Goal: Task Accomplishment & Management: Use online tool/utility

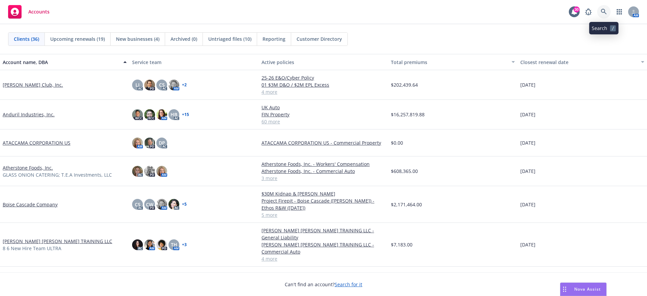
click at [605, 11] on icon at bounding box center [604, 12] width 6 height 6
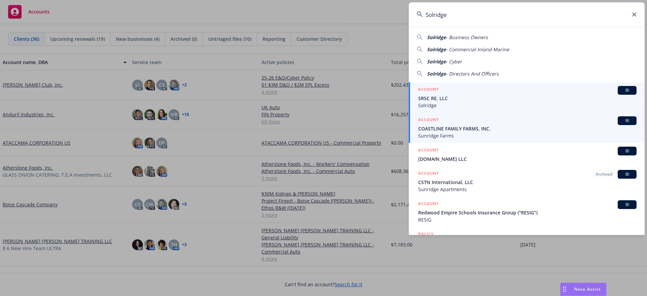
type input "Solridge"
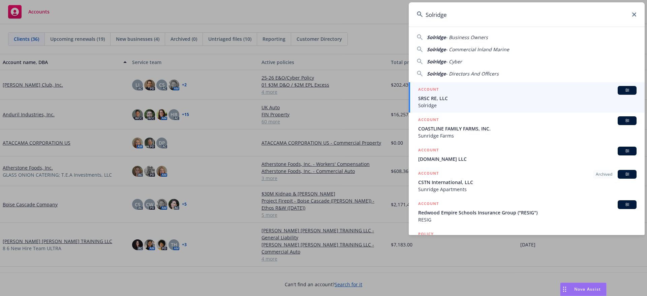
click at [440, 98] on span "SRSC RE, LLC" at bounding box center [527, 98] width 218 height 7
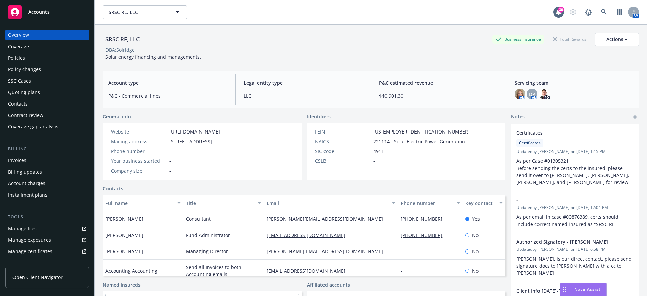
click at [35, 229] on div "Manage files" at bounding box center [22, 228] width 29 height 11
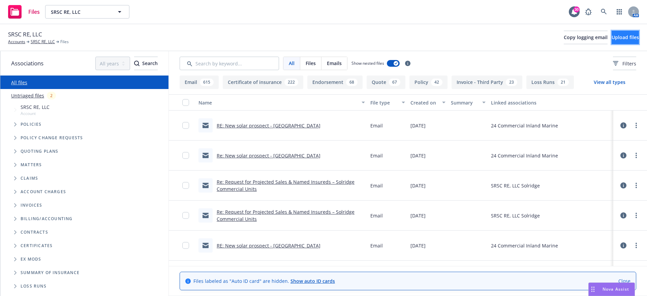
click at [618, 38] on span "Upload files" at bounding box center [624, 37] width 27 height 6
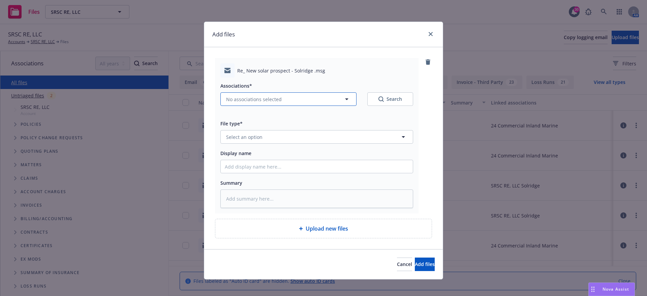
click at [343, 100] on icon "button" at bounding box center [347, 99] width 8 height 8
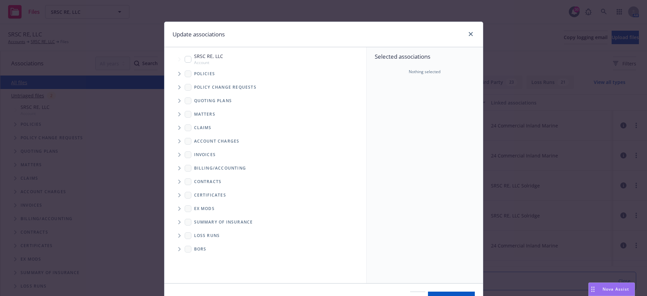
type textarea "x"
click at [185, 60] on input "Tree Example" at bounding box center [188, 59] width 7 height 7
checkbox input "true"
click at [428, 295] on span "Update associations" at bounding box center [451, 298] width 47 height 6
type textarea "x"
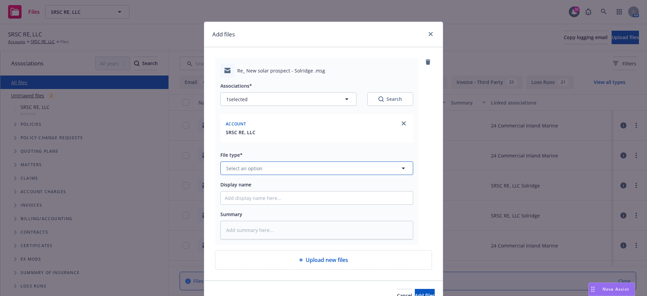
click at [401, 170] on icon "button" at bounding box center [403, 168] width 8 height 8
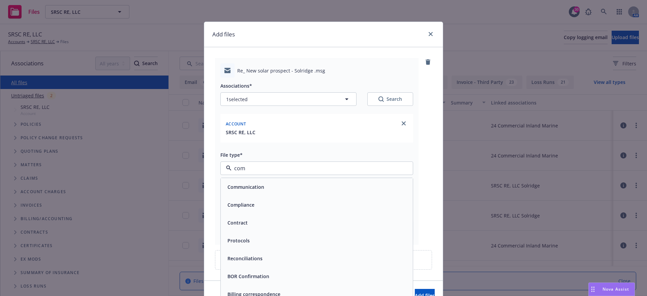
type input "comm"
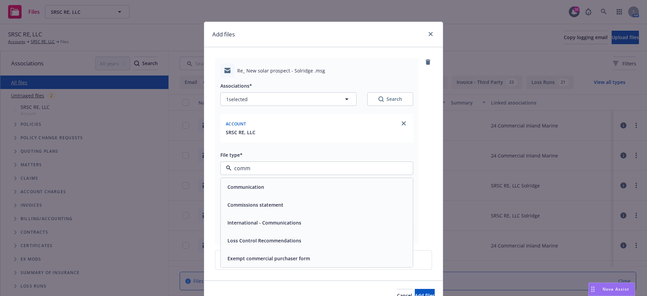
click at [273, 189] on div "Communication" at bounding box center [317, 187] width 184 height 10
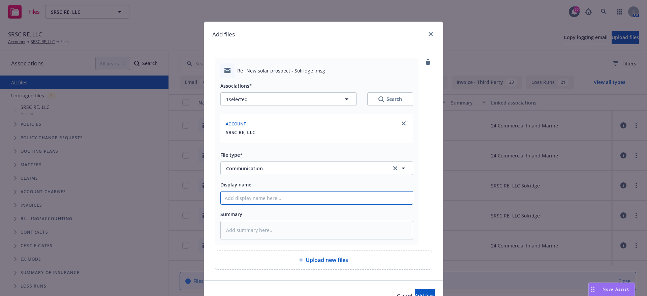
click at [239, 195] on input "Display name" at bounding box center [317, 197] width 192 height 13
type textarea "x"
type input "2"
type textarea "x"
type input "20"
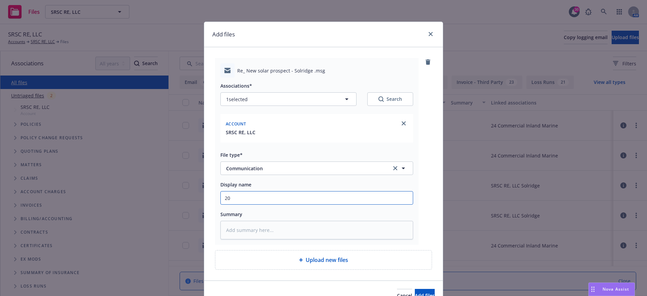
type textarea "x"
type input "202"
type textarea "x"
type input "2025"
type textarea "x"
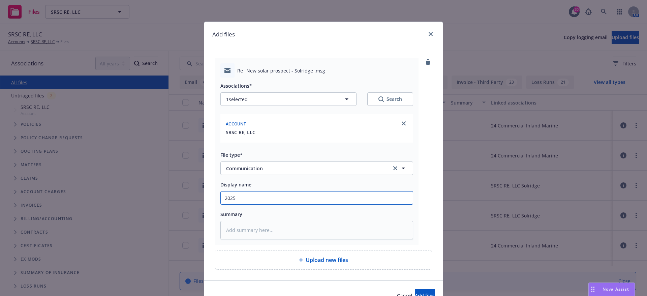
type input "2025"
type textarea "x"
type input "2025 i"
type textarea "x"
type input "2025 in"
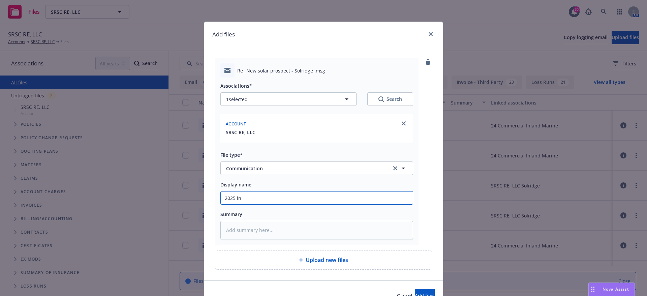
type textarea "x"
type input "2025 inf"
type textarea "x"
type input "2025 info"
type textarea "x"
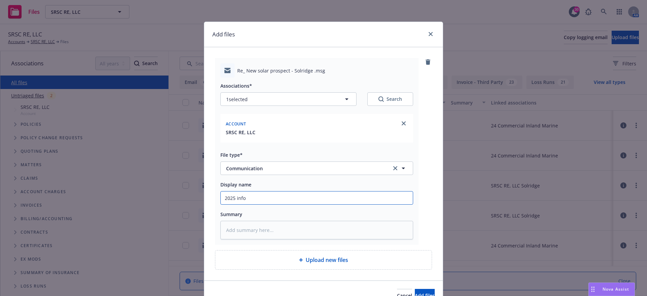
type input "2025 info"
type textarea "x"
type input "2025 info t"
type textarea "x"
type input "2025 info to"
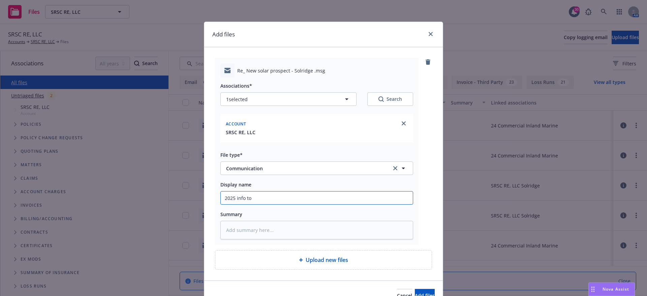
type textarea "x"
type input "2025 info to"
type textarea "x"
type input "2025 info to c"
type textarea "x"
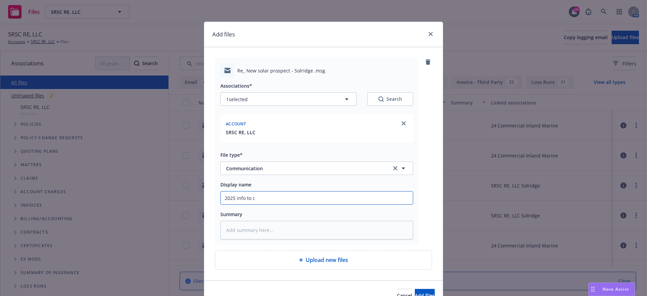
type input "2025 info to ca"
type textarea "x"
type input "2025 info to car"
type textarea "x"
type input "2025 info to carr"
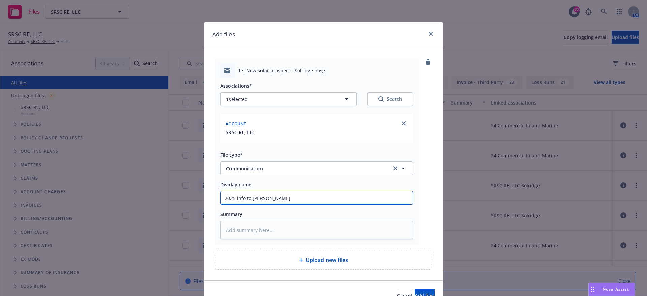
type textarea "x"
type input "2025 info to carri"
type textarea "x"
type input "2025 info to carrio"
type textarea "x"
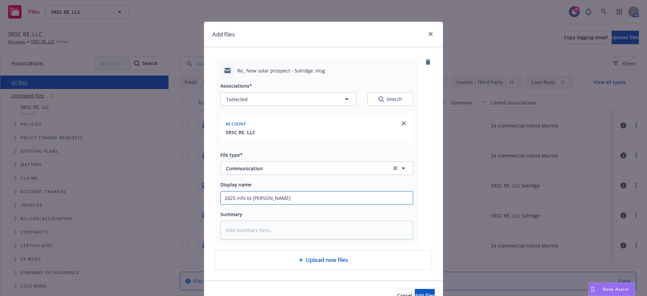
type input "2025 info to carrioe"
type textarea "x"
type input "2025 info to carrioer"
type textarea "x"
type input "2025 info to carrioe"
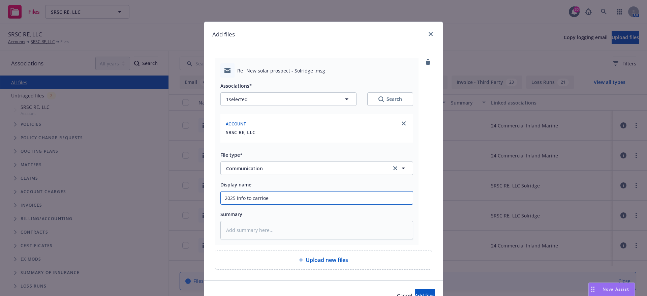
type textarea "x"
type input "2025 info to carrio"
type textarea "x"
type input "2025 info to carri"
type textarea "x"
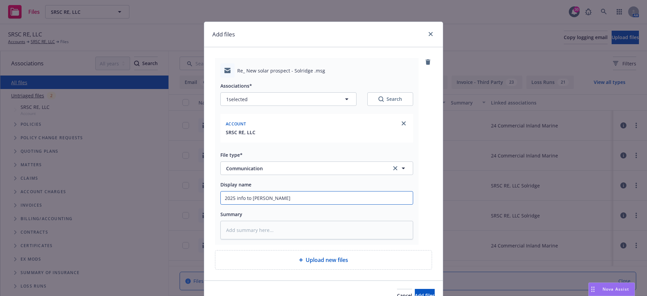
type input "2025 info to carrie"
type textarea "x"
type input "2025 info to carrier"
type textarea "x"
type input "2025 info to carrier"
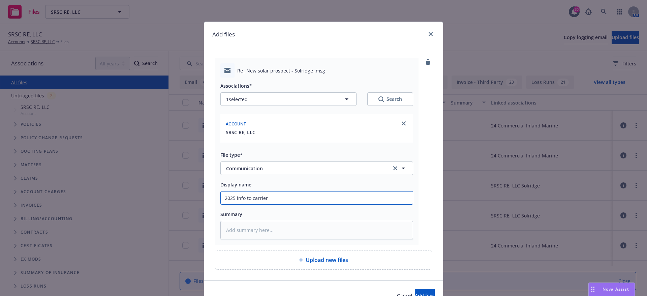
type textarea "x"
type input "2025 info to carrier o"
type textarea "x"
type input "2025 info to carrier on"
type textarea "x"
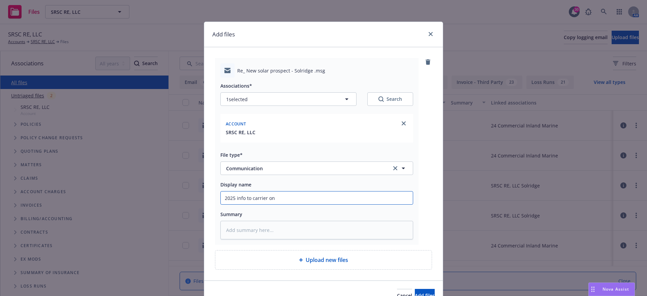
type input "2025 info to carrier on"
type textarea "x"
type input "2025 info to carrier on N"
type textarea "x"
type input "2025 info to carrier on Ne"
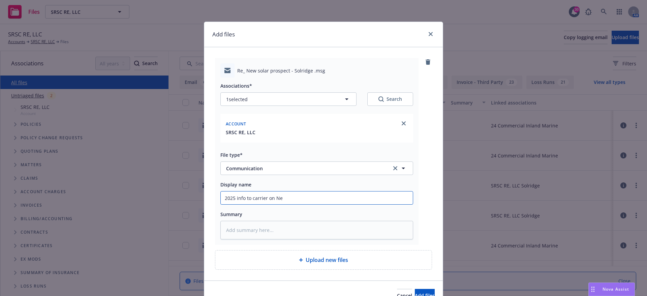
type textarea "x"
type input "2025 info to carrier on New"
type textarea "x"
type input "2025 info to carrier on New"
type textarea "x"
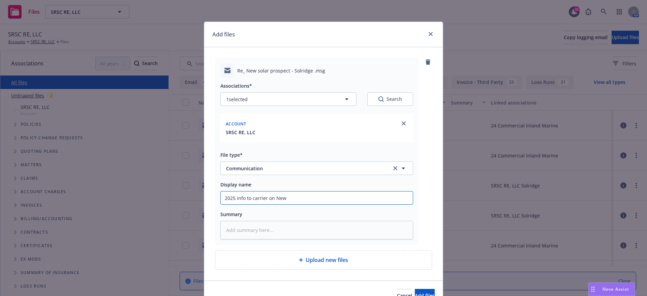
type input "2025 info to carrier on New S"
type textarea "x"
type input "2025 info to carrier on New So"
type textarea "x"
type input "2025 info to carrier on New Sol"
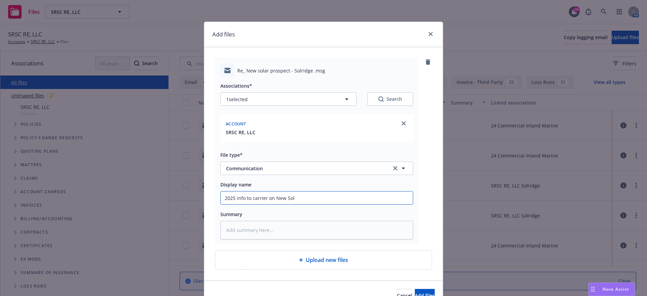
type textarea "x"
type input "2025 info to carrier on New Sola"
type textarea "x"
type input "2025 info to carrier on New Solar"
type textarea "x"
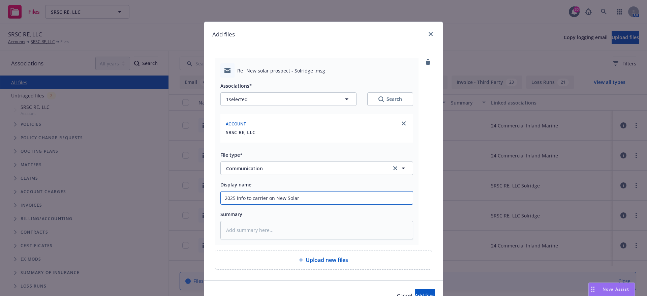
type input "2025 info to carrier on New Solar"
type textarea "x"
type input "2025 info to carrier on New Solar P"
type textarea "x"
type input "2025 info to carrier on New Solar Pr"
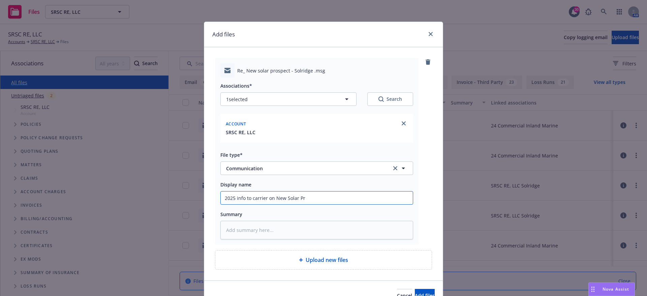
type textarea "x"
type input "2025 info to carrier on New Solar Pro"
type textarea "x"
type input "2025 info to carrier on New Solar Pros"
type textarea "x"
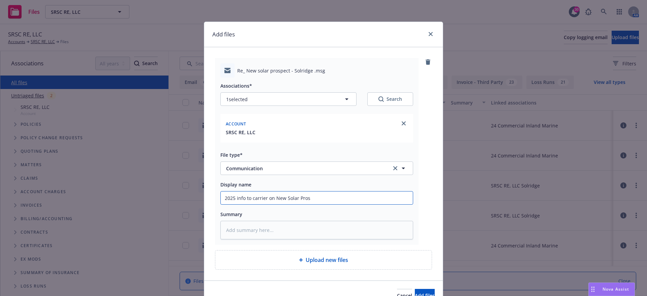
type input "2025 info to carrier on New Solar Prosp"
type textarea "x"
type input "2025 info to carrier on New Solar Prospe"
type textarea "x"
type input "2025 info to carrier on New Solar Prospec"
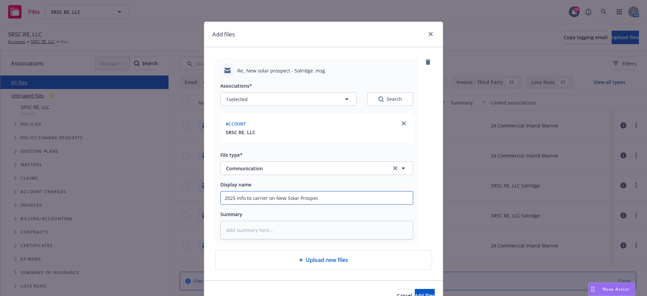
type textarea "x"
type input "2025 info to carrier on New Solar Prospect"
type textarea "x"
type input "2025 info to carrier on New Solar Prospect"
type textarea "x"
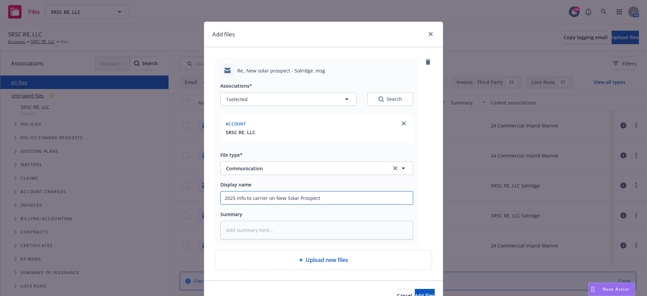
type input "2025 info to carrier on New Solar Prospect f"
type textarea "x"
type input "2025 info to carrier on New Solar Prospect fo"
type textarea "x"
type input "2025 info to carrier on New Solar Prospect for"
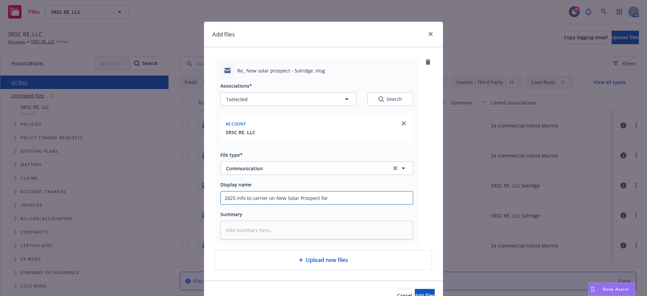
type textarea "x"
type input "2025 info to carrier on New Solar Prospect for"
type textarea "x"
type input "2025 info to carrier on New Solar Prospect for S"
type textarea "x"
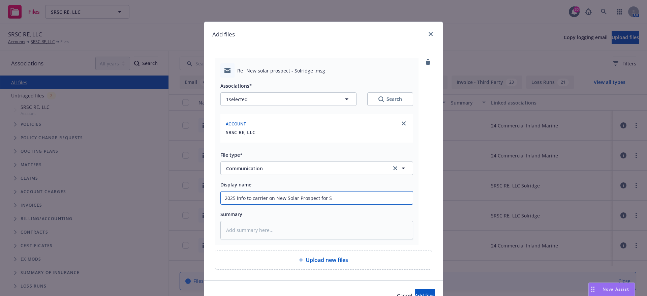
type input "2025 info to carrier on New Solar Prospect for So"
type textarea "x"
type input "2025 info to carrier on New Solar Prospect for Sol"
type textarea "x"
type input "2025 info to carrier on New Solar Prospect for Solr"
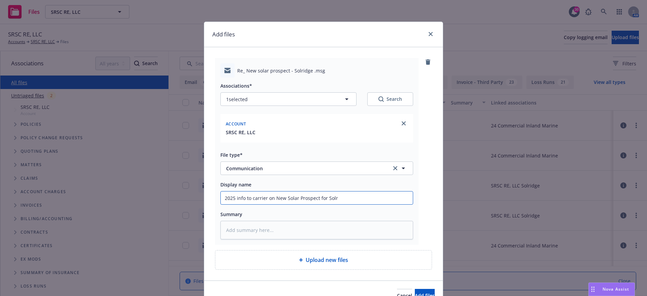
type textarea "x"
type input "2025 info to carrier on New Solar Prospect for Solri"
type textarea "x"
type input "2025 info to carrier on New Solar Prospect for Solrid"
type textarea "x"
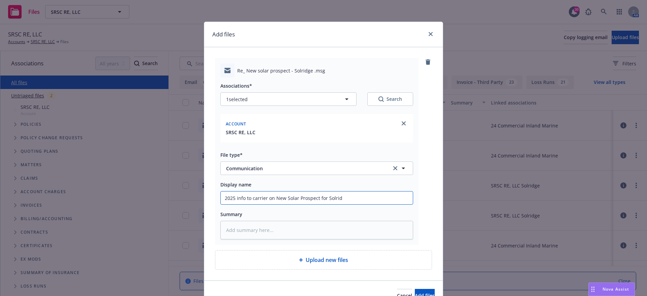
type input "2025 info to carrier on New Solar Prospect for Solridg"
type textarea "x"
drag, startPoint x: 223, startPoint y: 198, endPoint x: 404, endPoint y: 193, distance: 181.7
click at [404, 193] on input "2025 info to carrier on New Solar Prospect for Solridge" at bounding box center [317, 197] width 192 height 13
type input "2025 info to carrier on New Solar Prospect for Solridge"
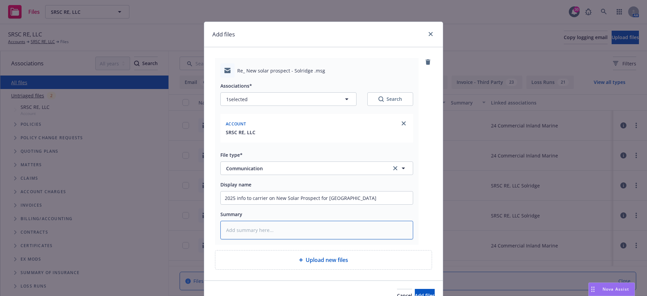
click at [234, 233] on textarea at bounding box center [316, 230] width 193 height 19
paste textarea "2025 info to carrier on New Solar Prospect for Solridge"
type textarea "x"
type textarea "2025 info to carrier on New Solar Prospect for Solridge"
click at [415, 294] on span "Add files" at bounding box center [425, 295] width 20 height 6
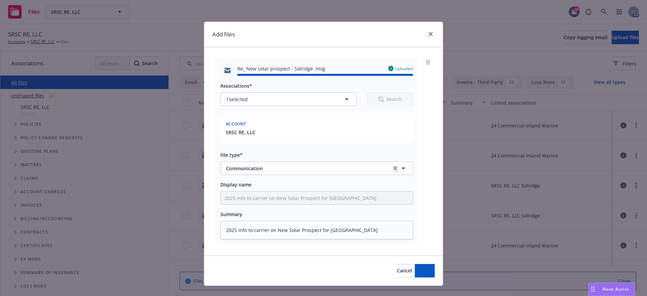
type textarea "x"
